Goal: Information Seeking & Learning: Learn about a topic

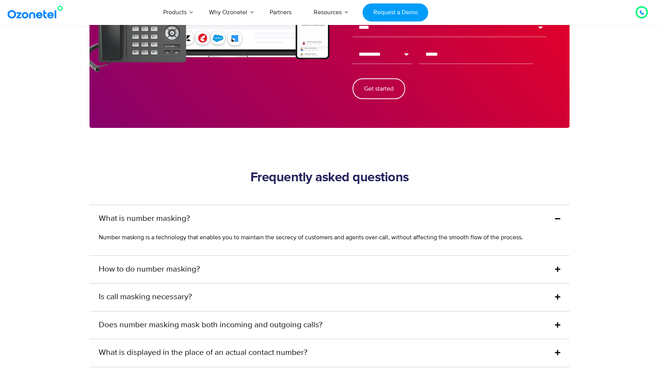
scroll to position [1965, 0]
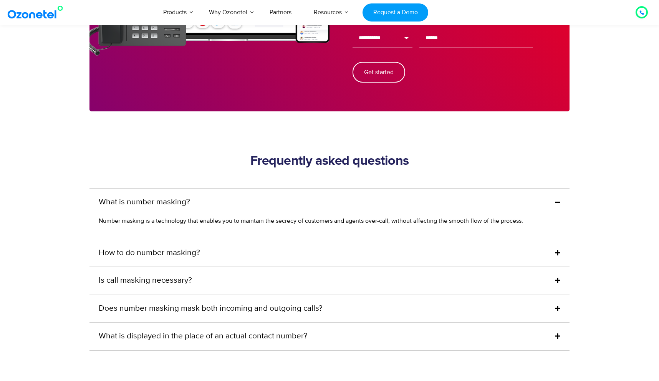
click at [208, 239] on div "How to do number masking?" at bounding box center [329, 253] width 480 height 28
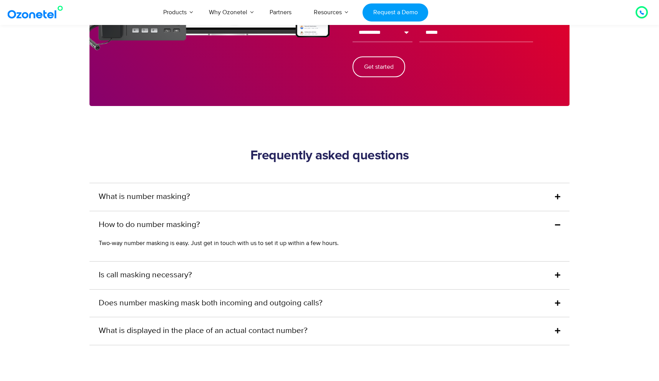
scroll to position [1974, 0]
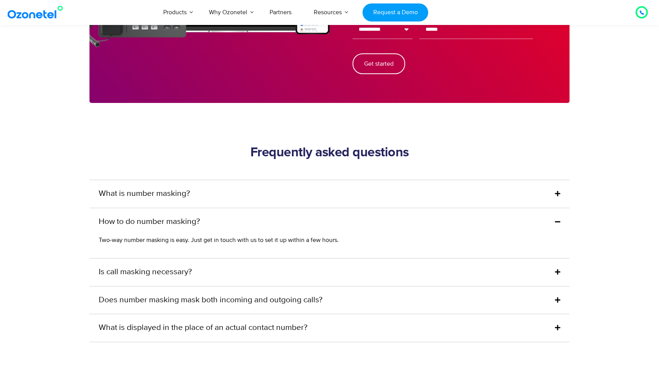
click at [210, 258] on div "Is call masking necessary?" at bounding box center [329, 272] width 480 height 28
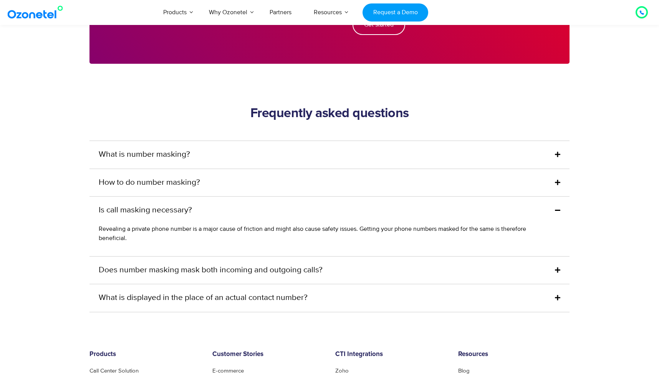
scroll to position [2052, 0]
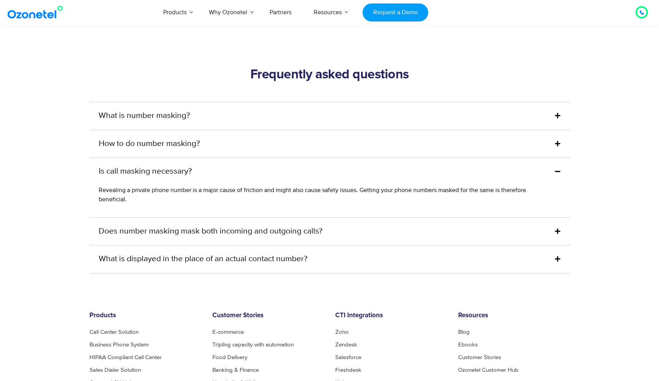
click at [222, 225] on link "Does number masking mask both incoming and outgoing calls?" at bounding box center [211, 231] width 224 height 12
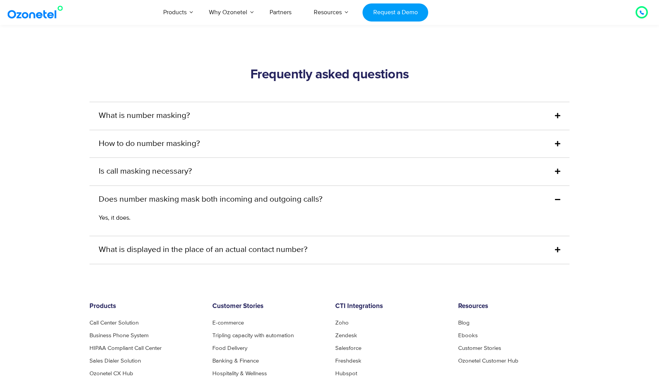
scroll to position [2062, 0]
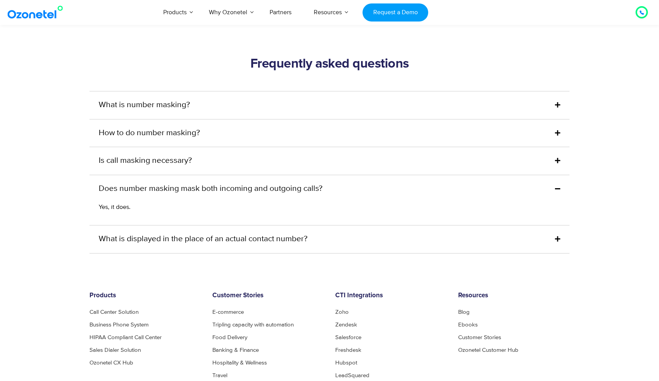
click at [222, 233] on link "What is displayed in the place of an actual contact number?" at bounding box center [203, 239] width 209 height 12
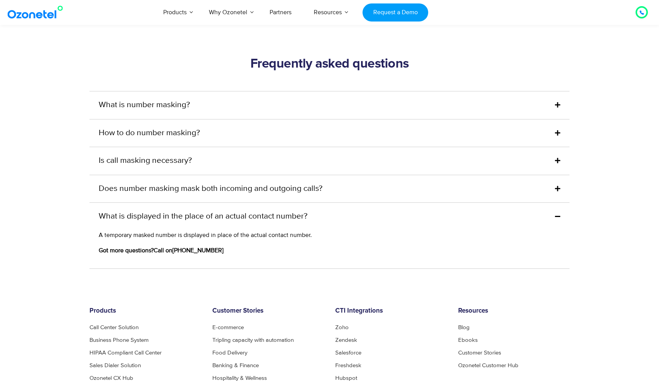
scroll to position [2065, 0]
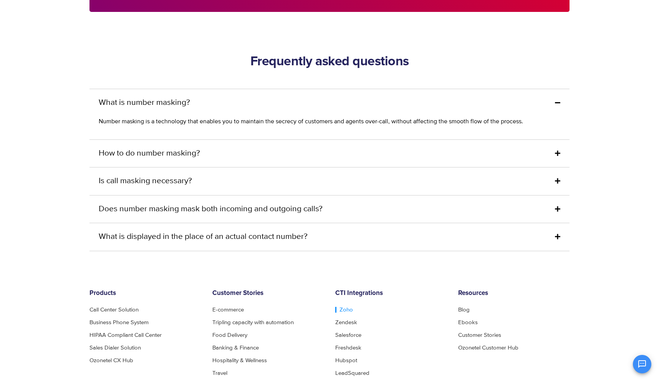
click at [341, 307] on link "Zoho" at bounding box center [344, 310] width 18 height 6
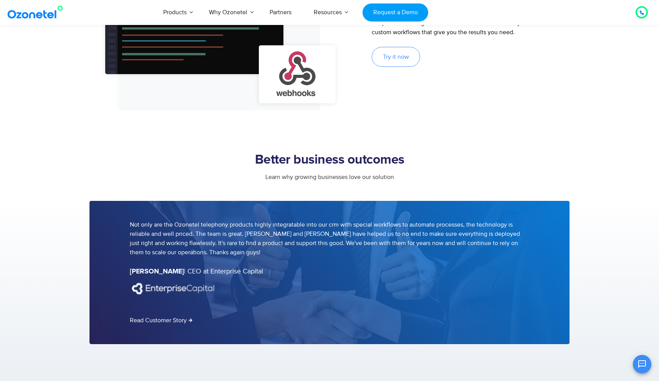
scroll to position [960, 0]
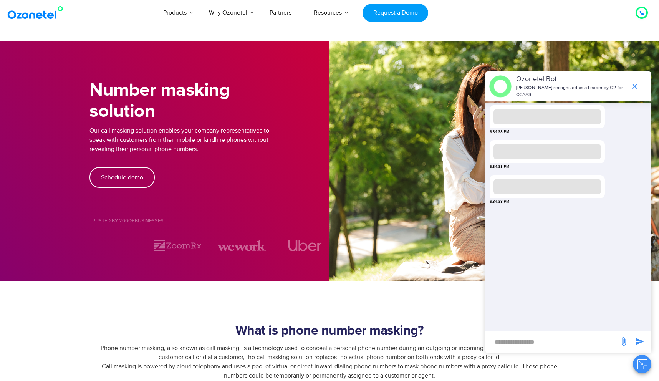
scroll to position [2065, 0]
